Goal: Information Seeking & Learning: Learn about a topic

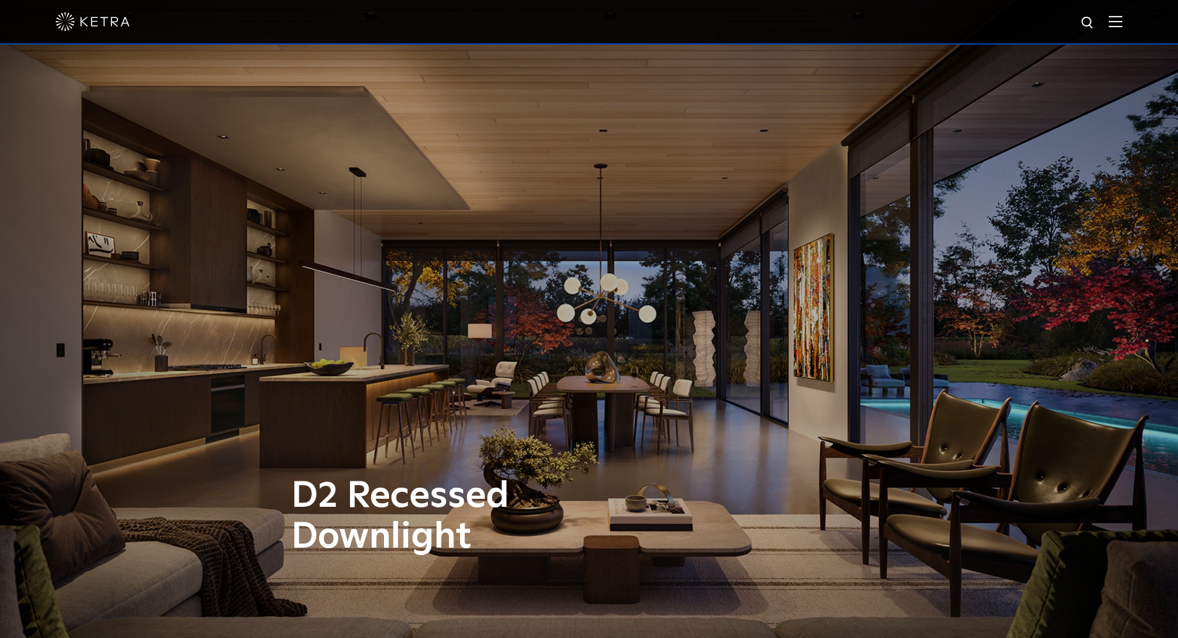
click at [1118, 28] on div at bounding box center [589, 21] width 1067 height 43
click at [1117, 23] on div at bounding box center [589, 21] width 1067 height 43
click at [1122, 21] on img at bounding box center [1116, 21] width 14 height 12
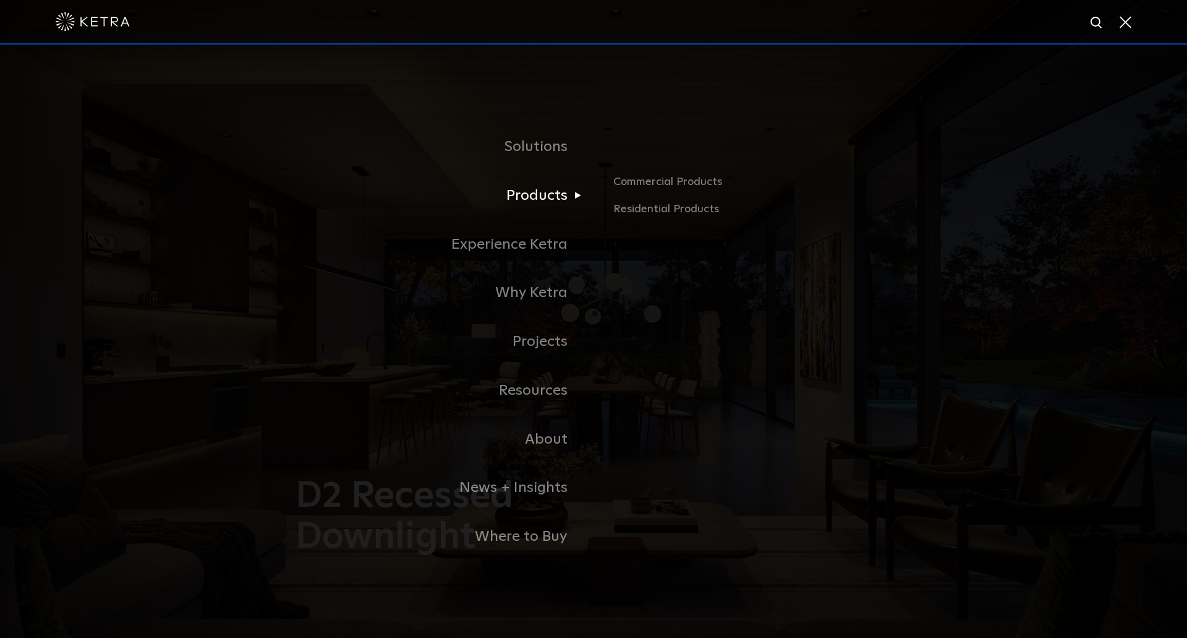
click at [565, 198] on link "Products" at bounding box center [438, 195] width 309 height 49
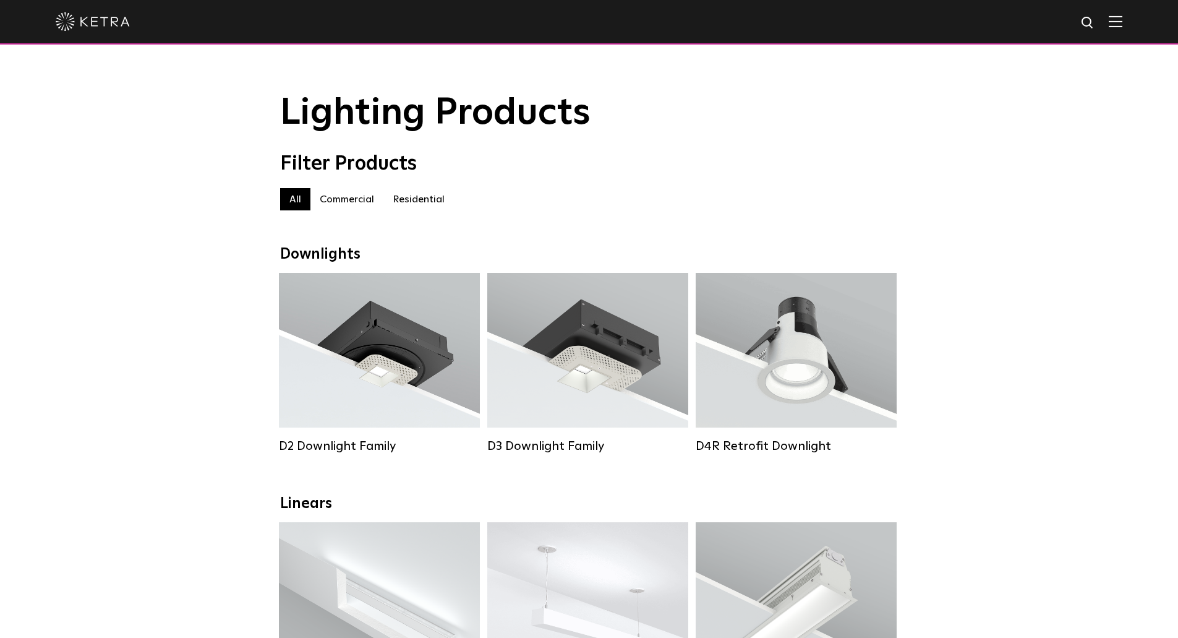
click at [419, 201] on label "Residential" at bounding box center [418, 199] width 71 height 22
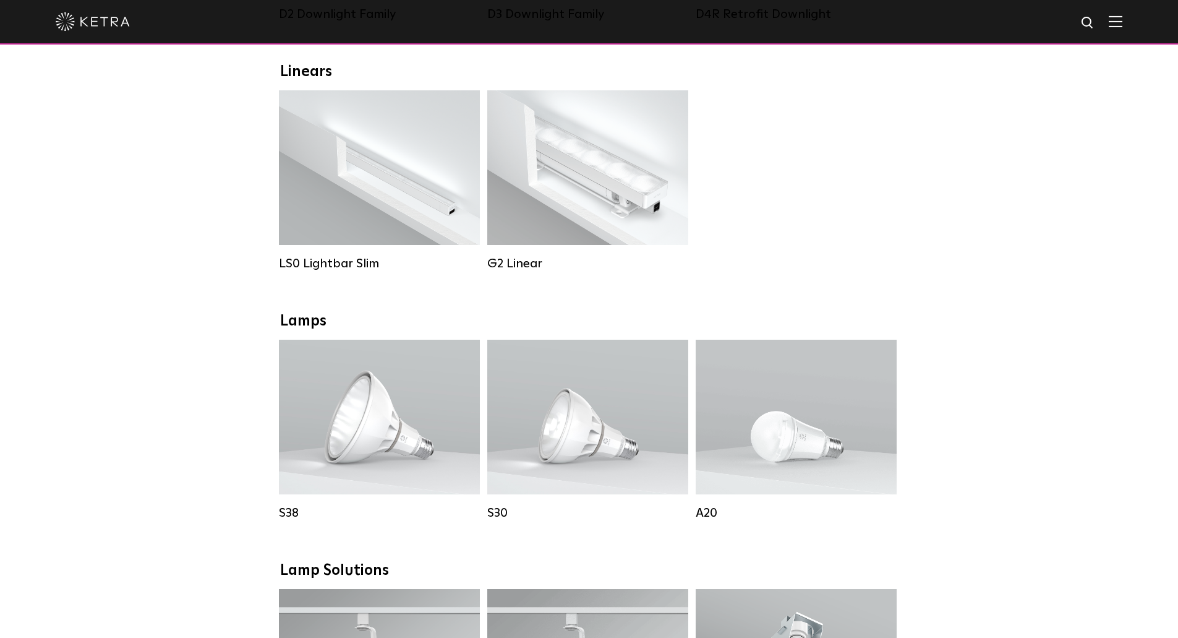
scroll to position [433, 0]
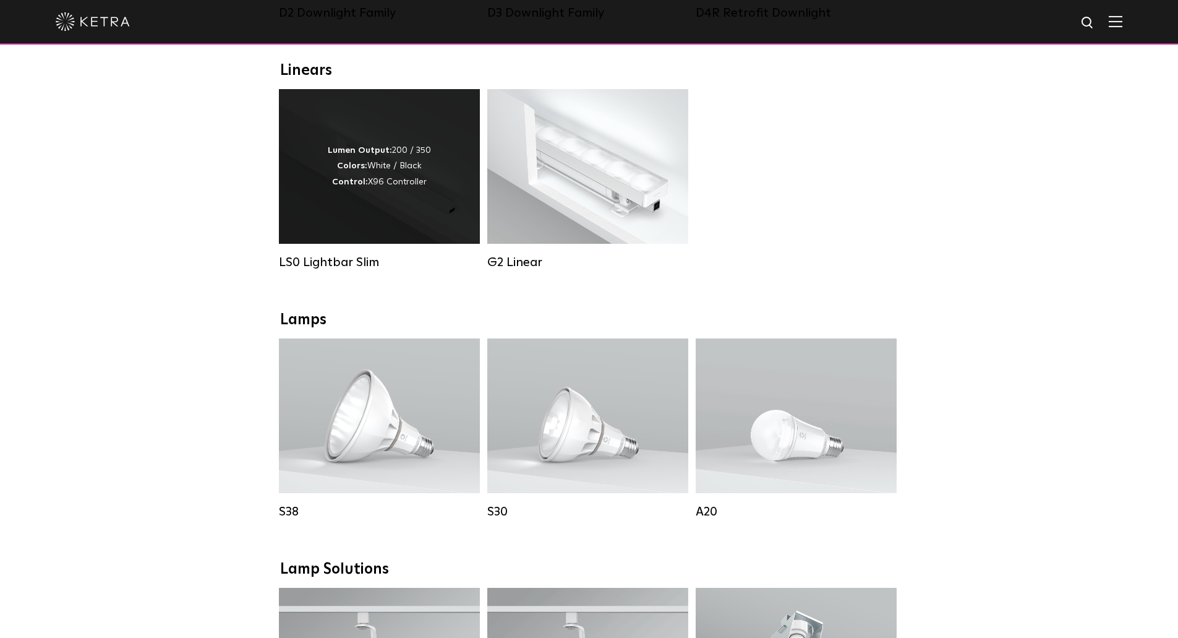
click at [355, 237] on div "Lumen Output: 200 / 350 Colors: White / Black Control: X96 Controller" at bounding box center [379, 166] width 201 height 155
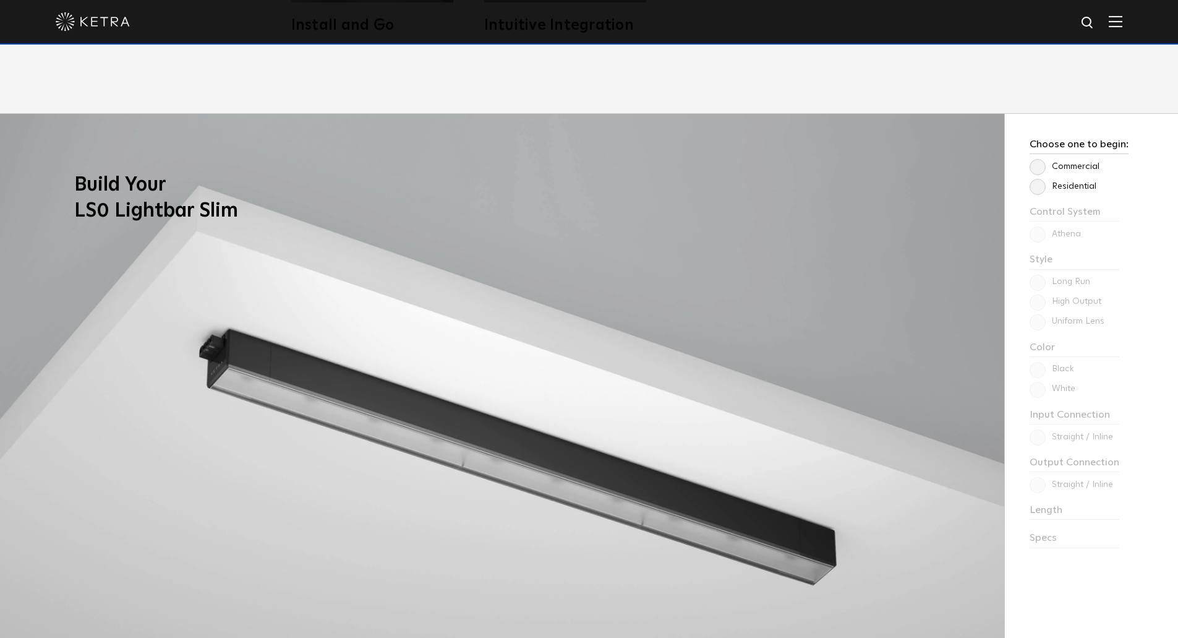
scroll to position [1113, 0]
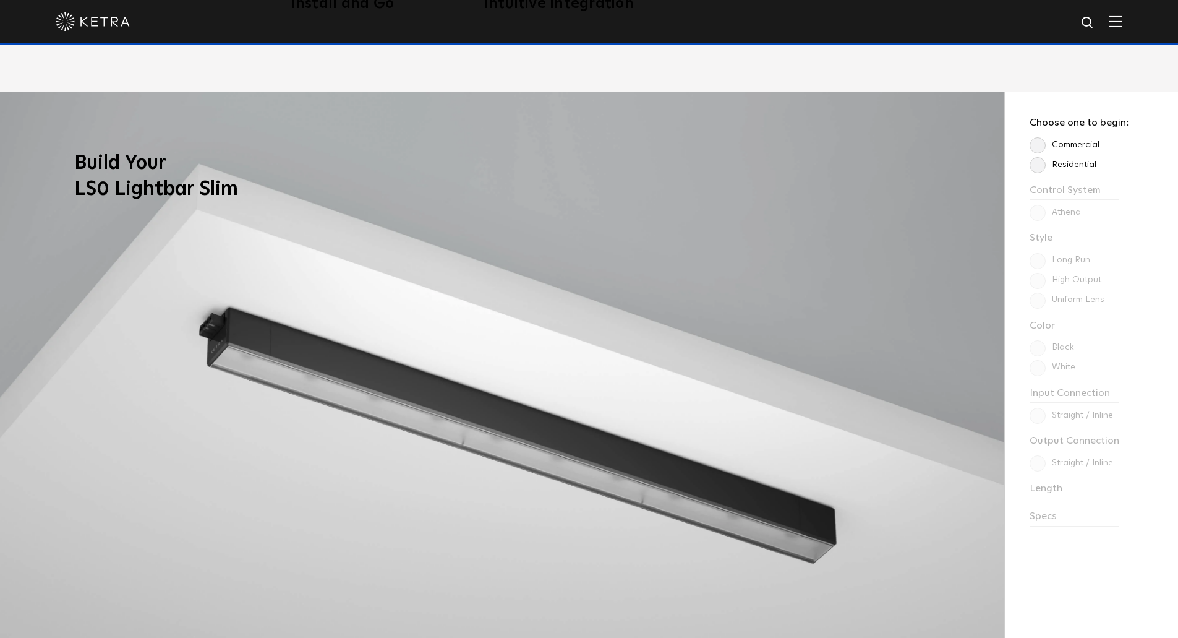
click at [1038, 169] on label "Residential" at bounding box center [1063, 165] width 67 height 11
click at [0, 0] on input "Residential" at bounding box center [0, 0] width 0 height 0
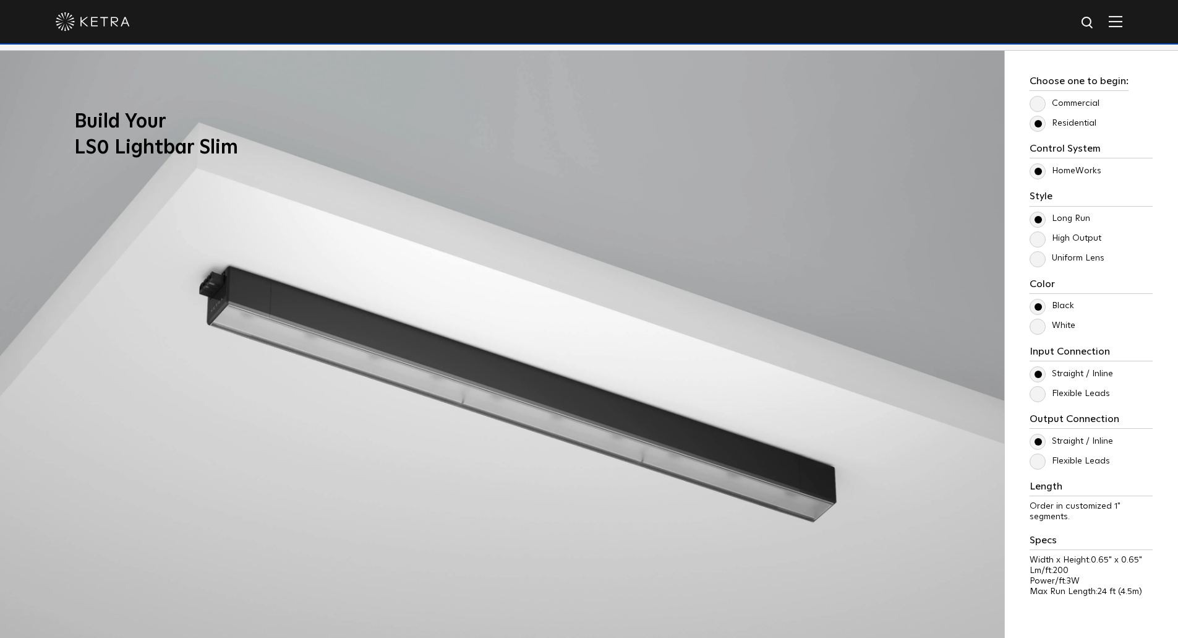
scroll to position [1175, 0]
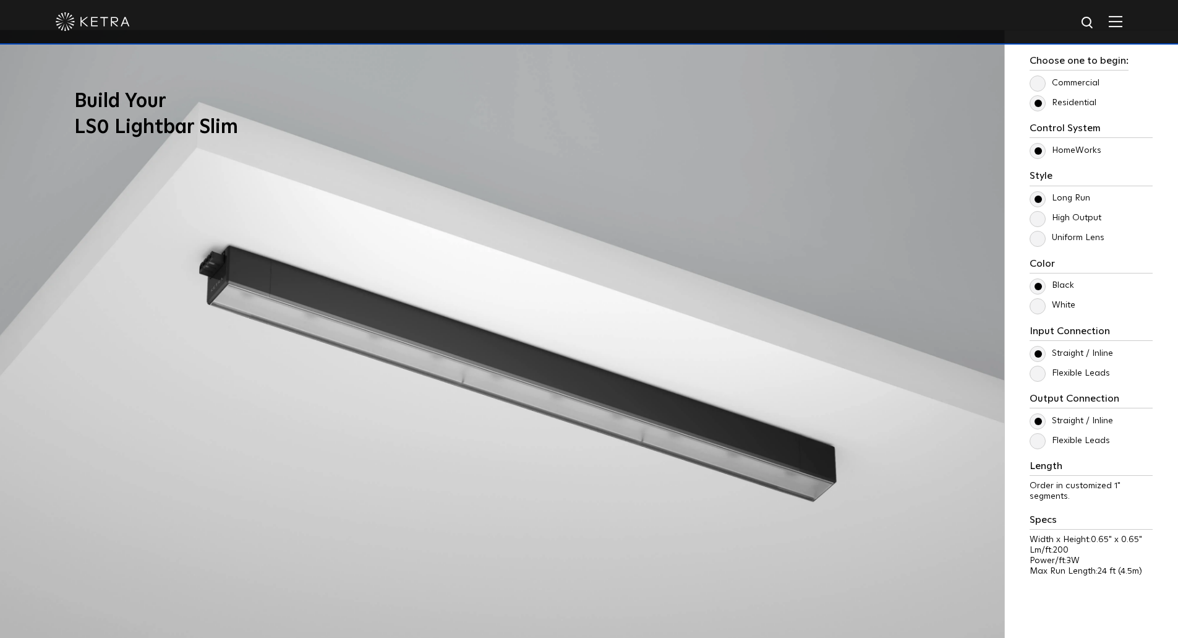
click at [1037, 302] on label "White" at bounding box center [1053, 305] width 46 height 11
click at [0, 0] on input "White" at bounding box center [0, 0] width 0 height 0
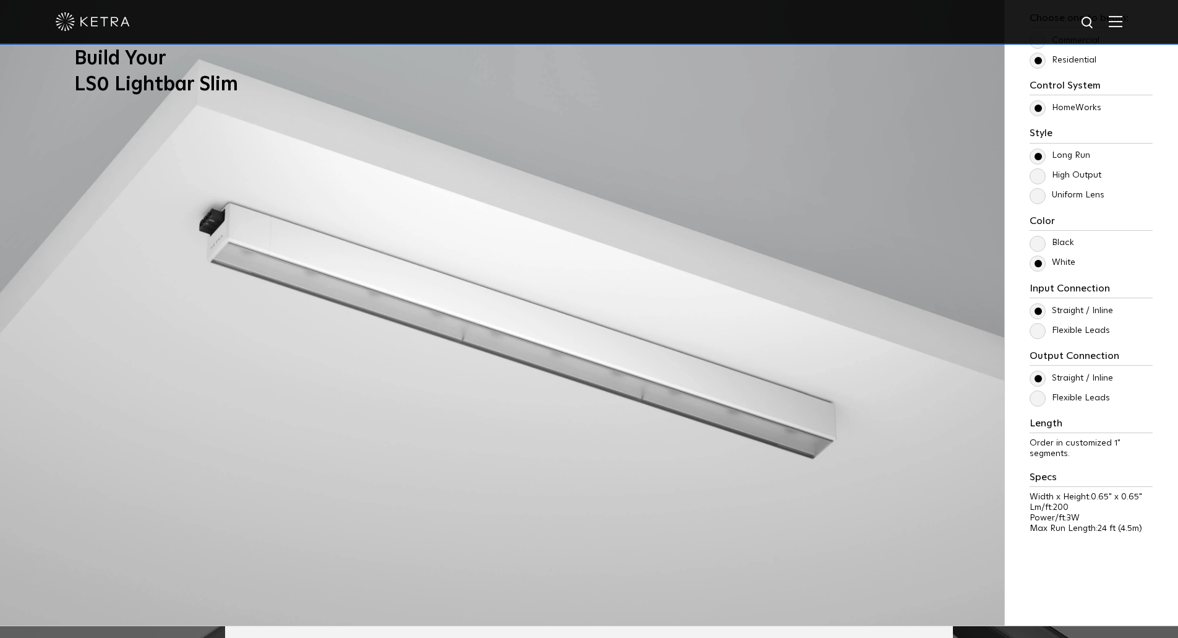
scroll to position [1237, 0]
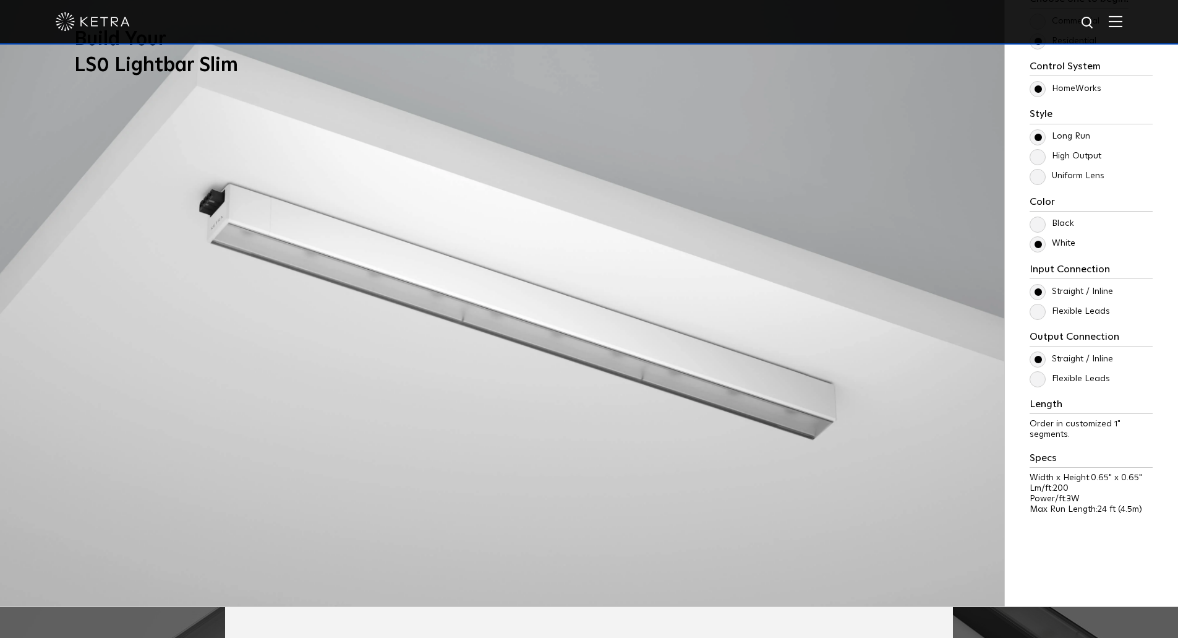
click at [1038, 307] on label "Flexible Leads" at bounding box center [1070, 311] width 80 height 11
click at [0, 0] on input "Flexible Leads" at bounding box center [0, 0] width 0 height 0
click at [1037, 378] on label "Flexible Leads" at bounding box center [1070, 379] width 80 height 11
click at [0, 0] on input "Flexible Leads" at bounding box center [0, 0] width 0 height 0
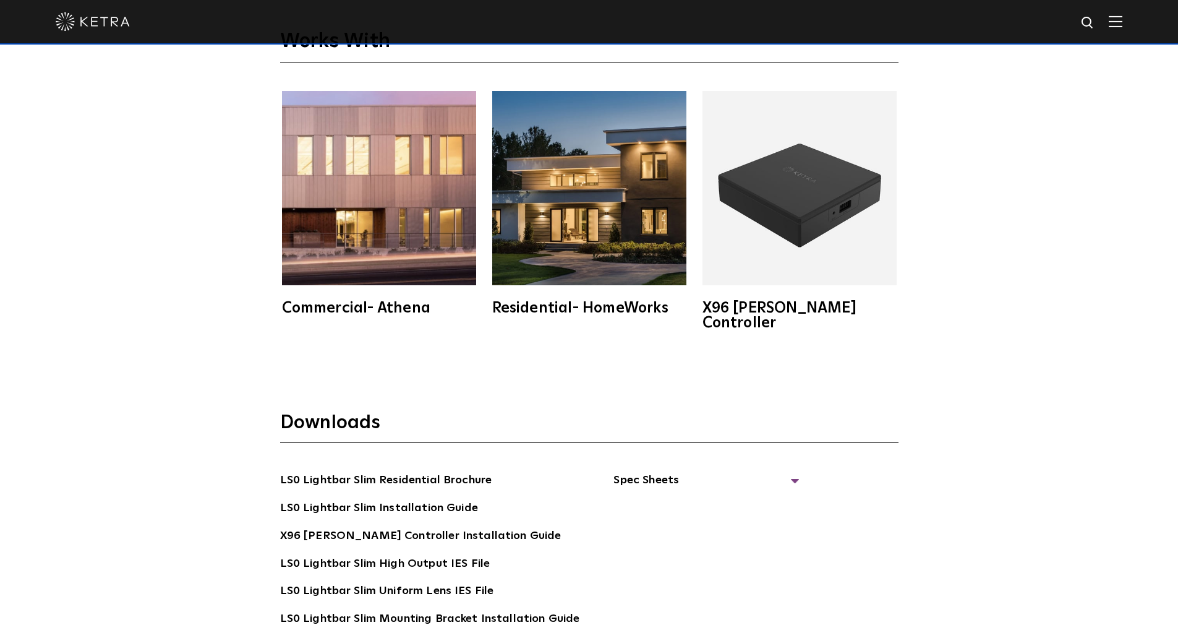
scroll to position [2412, 0]
click at [784, 471] on span "Spec Sheets" at bounding box center [706, 484] width 186 height 27
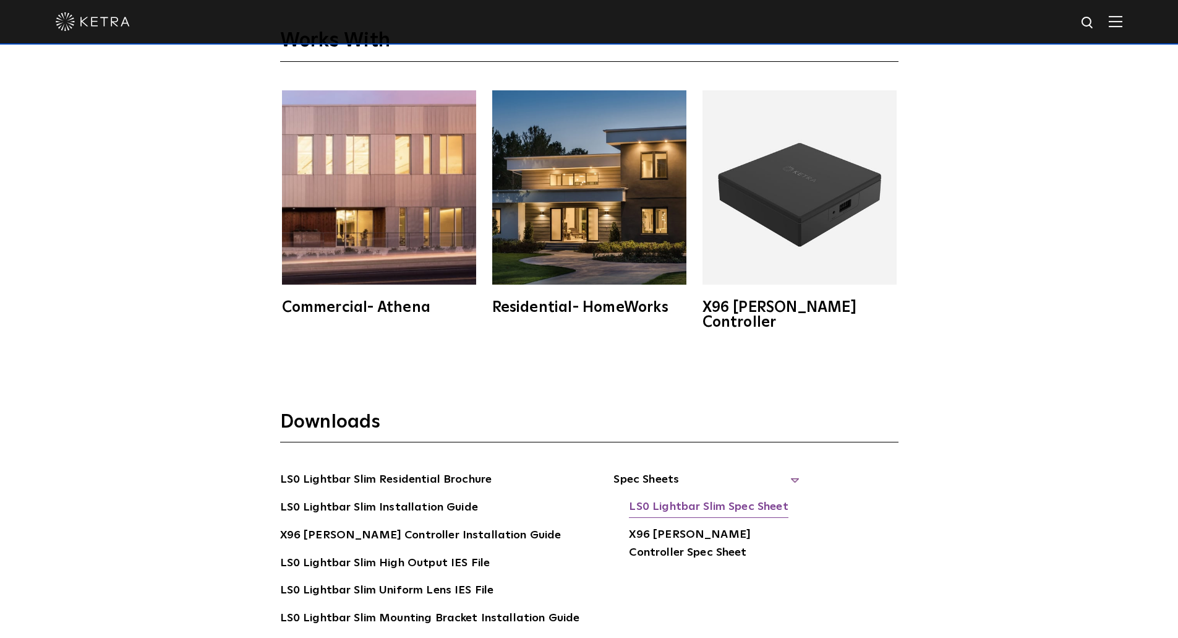
click at [767, 498] on link "LS0 Lightbar Slim Spec Sheet" at bounding box center [708, 508] width 159 height 20
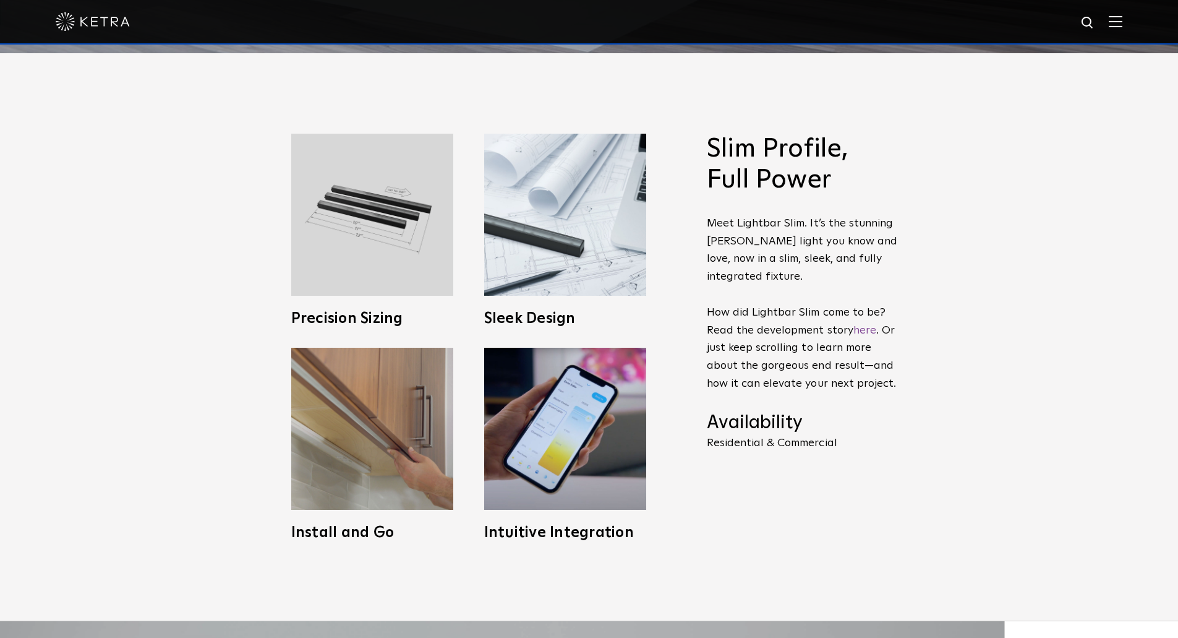
scroll to position [371, 0]
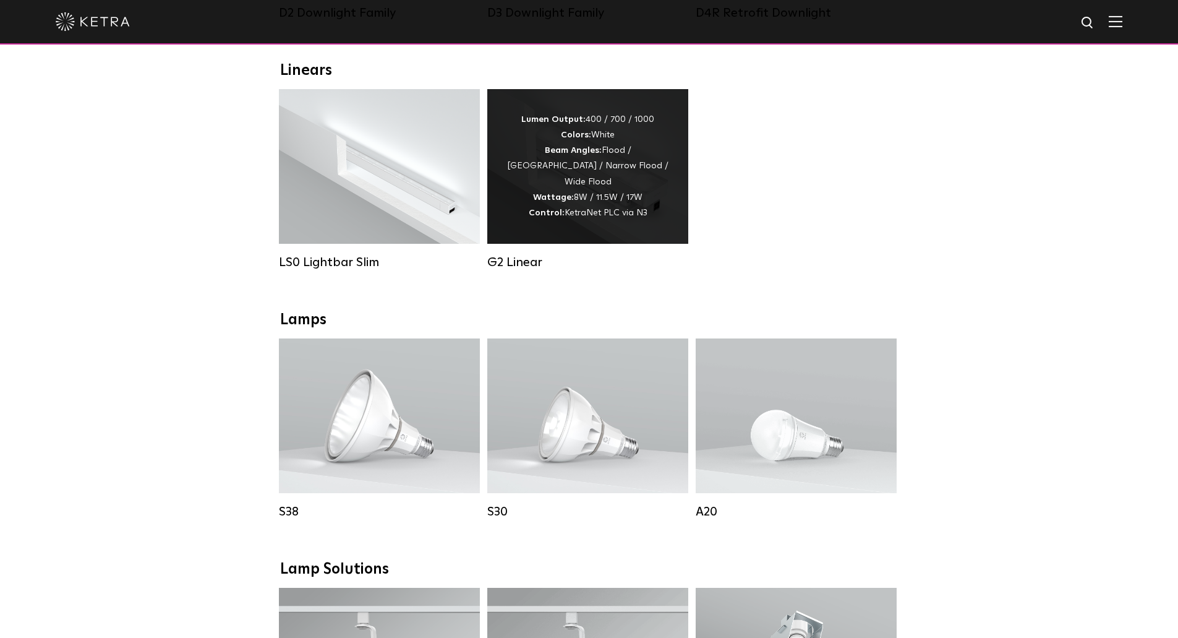
click at [536, 232] on div "Lumen Output: 400 / 700 / 1000 Colors: White Beam Angles: Flood / Graze / Narro…" at bounding box center [587, 166] width 201 height 155
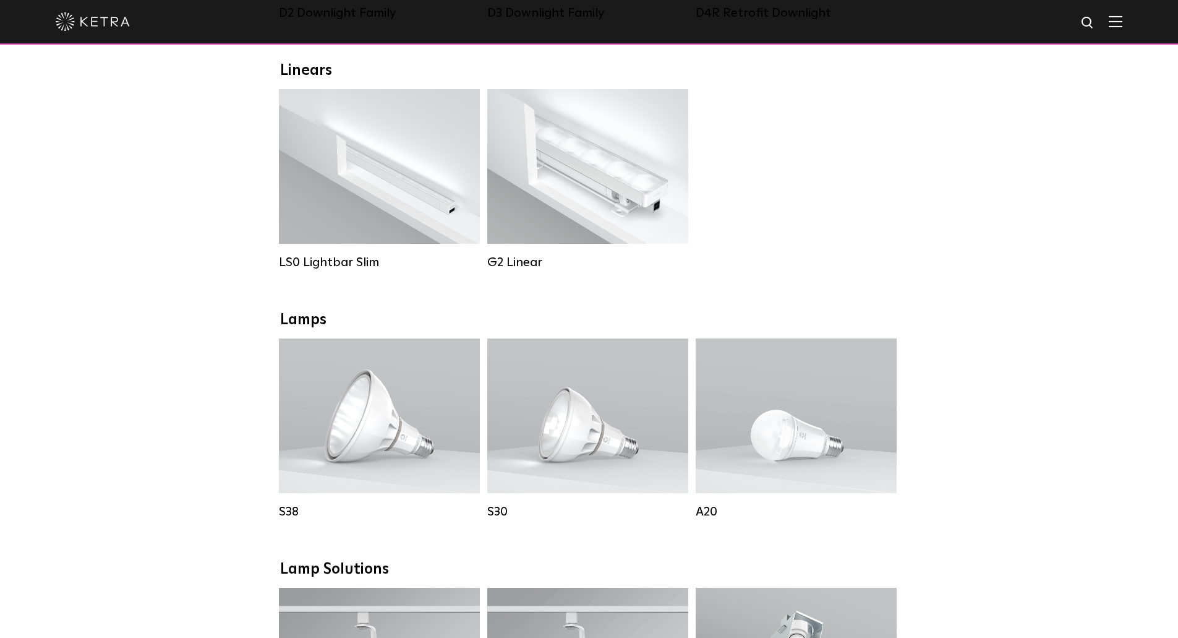
scroll to position [433, 0]
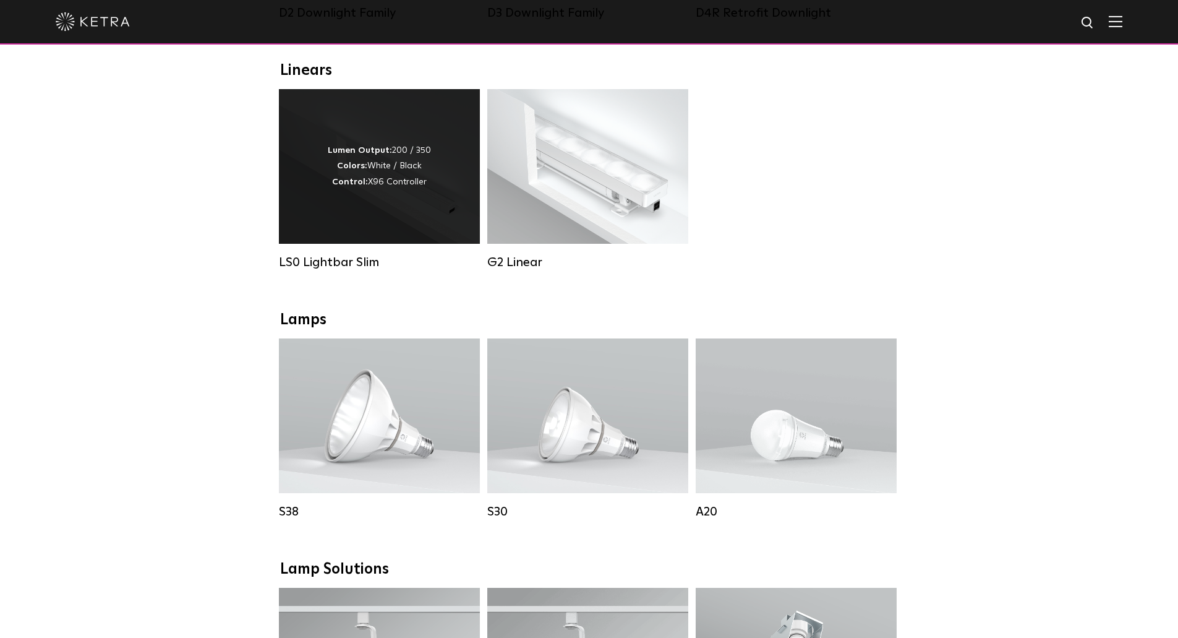
click at [414, 235] on div "Lumen Output: 200 / 350 Colors: White / Black Control: X96 Controller" at bounding box center [379, 166] width 201 height 155
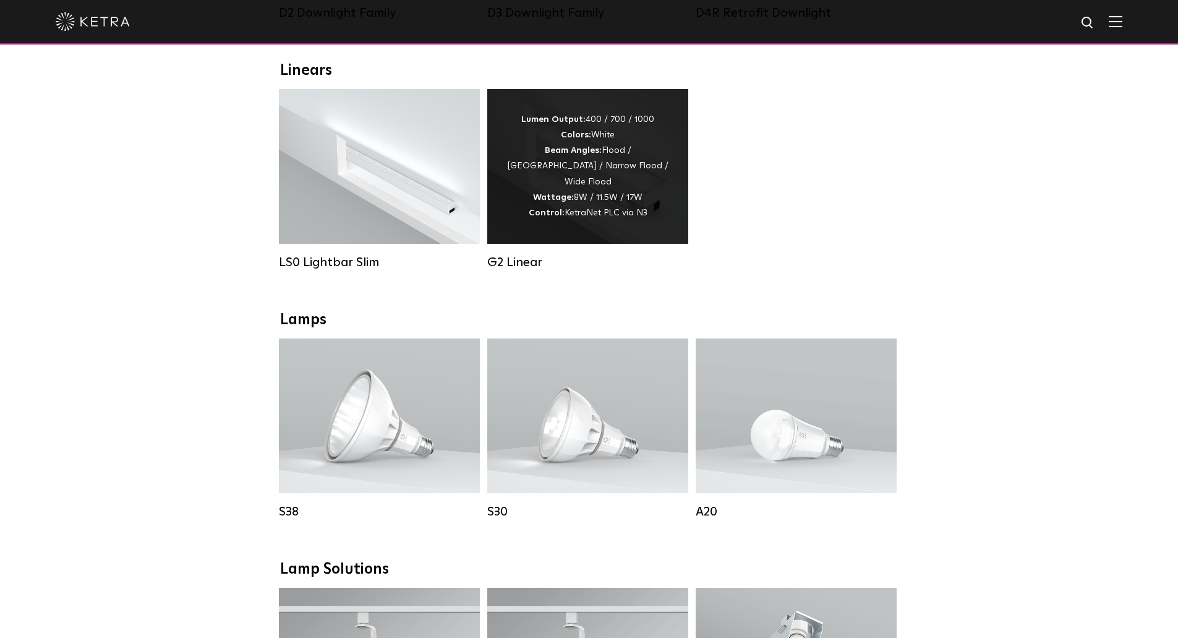
click at [531, 200] on div "Lumen Output: 400 / 700 / 1000 Colors: White Beam Angles: Flood / [GEOGRAPHIC_D…" at bounding box center [588, 166] width 164 height 109
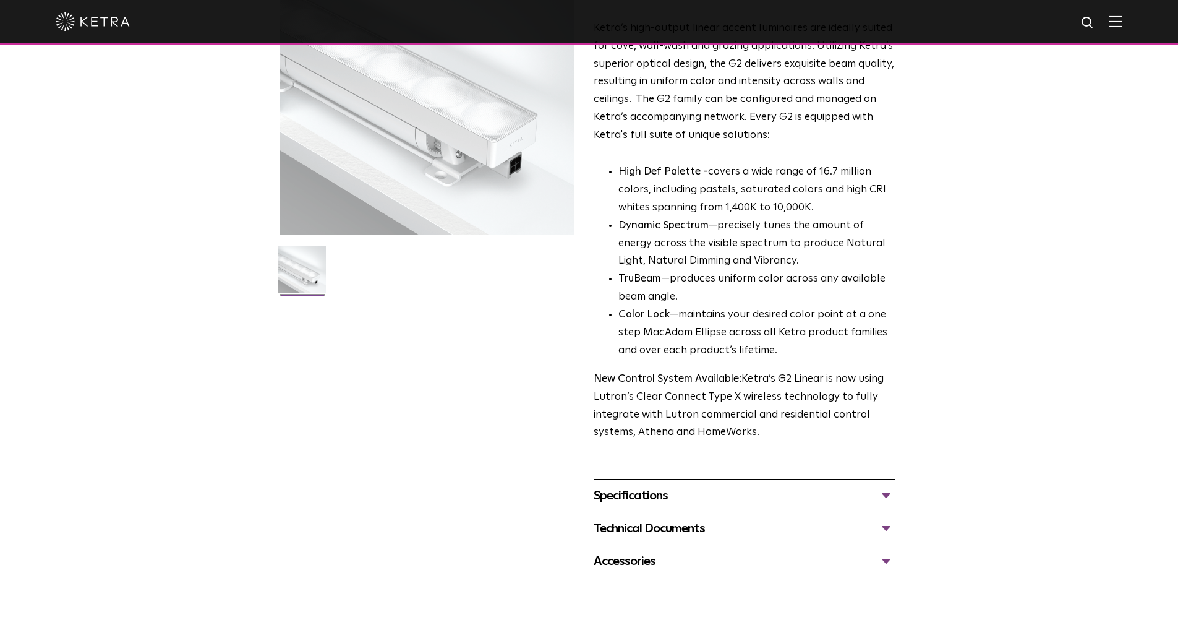
scroll to position [433, 0]
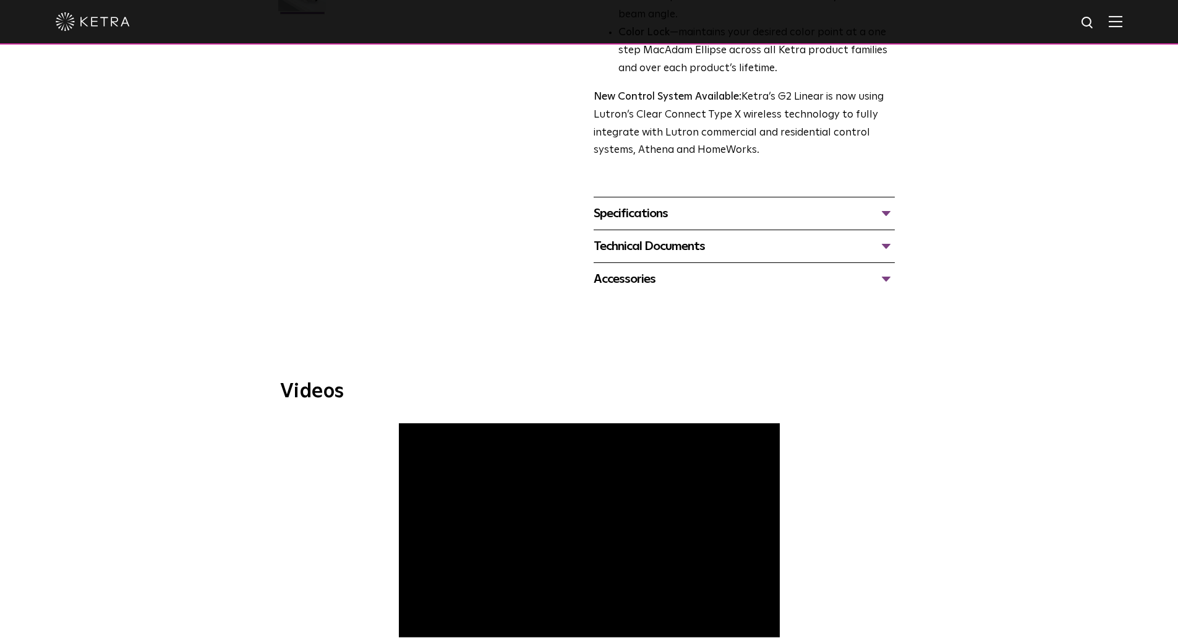
click at [741, 213] on div "Specifications" at bounding box center [744, 213] width 301 height 20
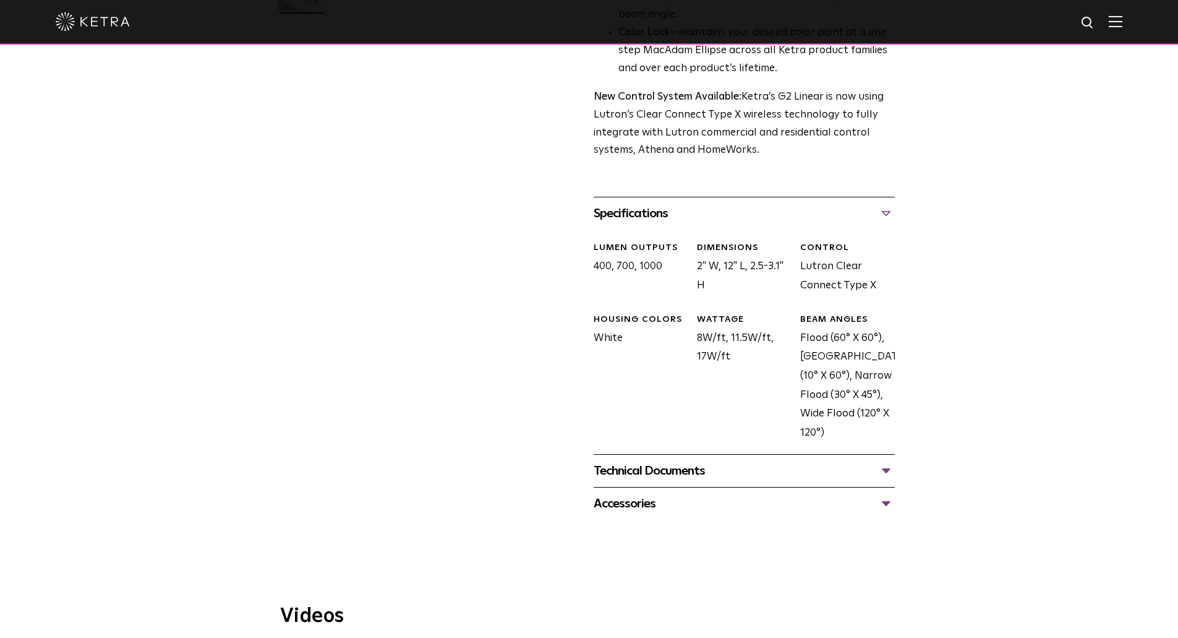
click at [681, 472] on div "Technical Documents" at bounding box center [744, 471] width 301 height 20
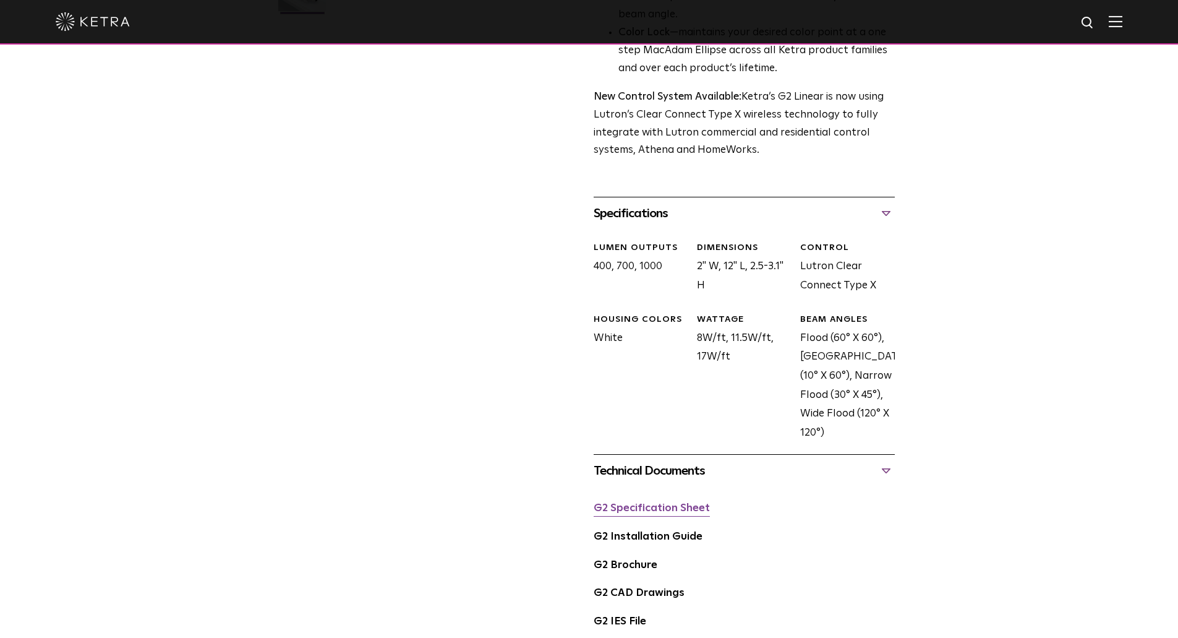
click at [677, 508] on link "G2 Specification Sheet" at bounding box center [652, 508] width 116 height 11
